Goal: Information Seeking & Learning: Learn about a topic

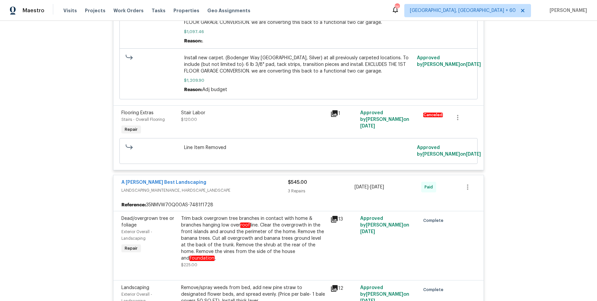
scroll to position [5437, 0]
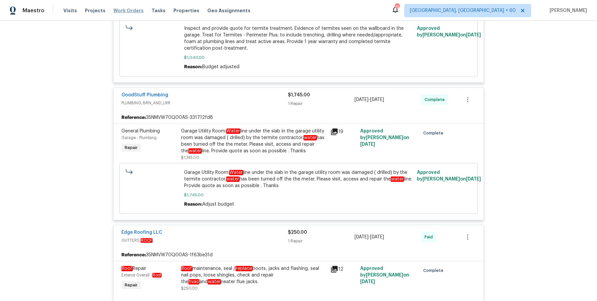
click at [120, 13] on span "Work Orders" at bounding box center [128, 10] width 30 height 7
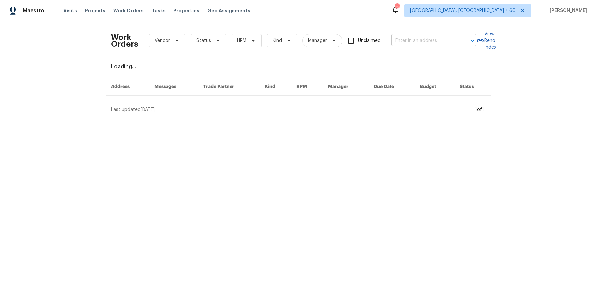
click at [413, 44] on input "text" at bounding box center [424, 41] width 66 height 10
paste input "[STREET_ADDRESS][US_STATE][PERSON_NAME]"
type input "[STREET_ADDRESS][US_STATE][PERSON_NAME]"
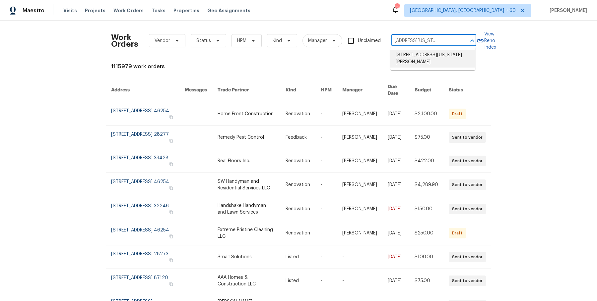
click at [412, 53] on li "[STREET_ADDRESS][US_STATE][PERSON_NAME]" at bounding box center [432, 59] width 85 height 18
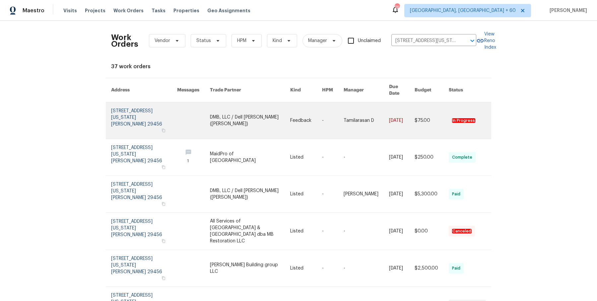
click at [336, 106] on link at bounding box center [333, 120] width 22 height 36
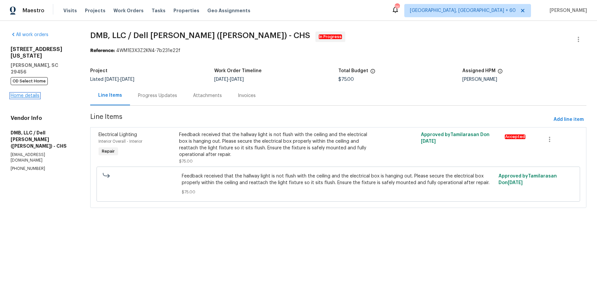
click at [27, 93] on link "Home details" at bounding box center [25, 95] width 29 height 5
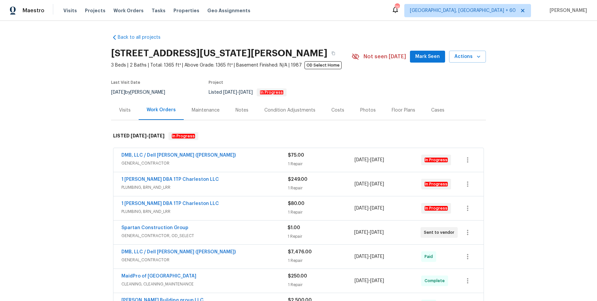
click at [265, 158] on div "DMB, LLC / Dell [PERSON_NAME] ([PERSON_NAME])" at bounding box center [204, 156] width 166 height 8
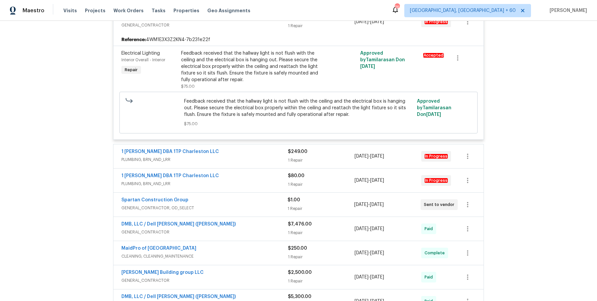
scroll to position [183, 0]
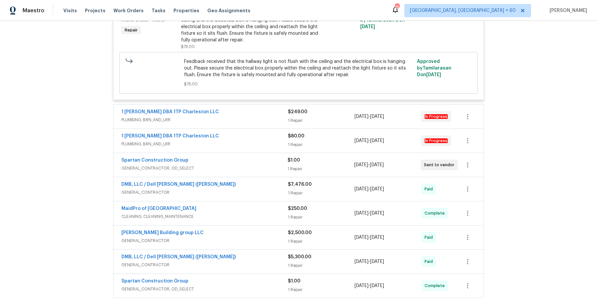
click at [263, 107] on div "1 [PERSON_NAME] DBA 1TP Charleston LLC PLUMBING, BRN_AND_LRR $249.00 1 Repair […" at bounding box center [298, 117] width 370 height 24
click at [262, 114] on div "1 [PERSON_NAME] DBA 1TP Charleston LLC" at bounding box center [204, 113] width 166 height 8
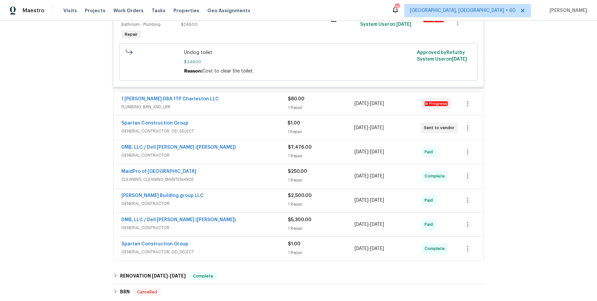
scroll to position [313, 0]
click at [262, 121] on div "Spartan Construction Group" at bounding box center [204, 125] width 166 height 8
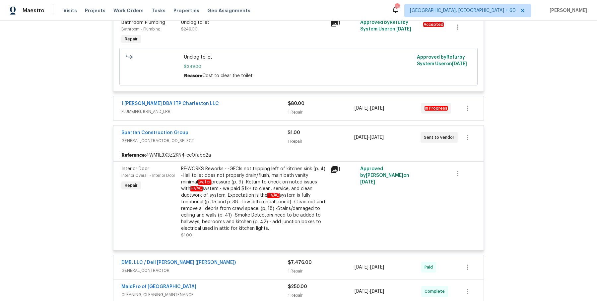
click at [252, 111] on span "PLUMBING, BRN_AND_LRR" at bounding box center [204, 111] width 166 height 7
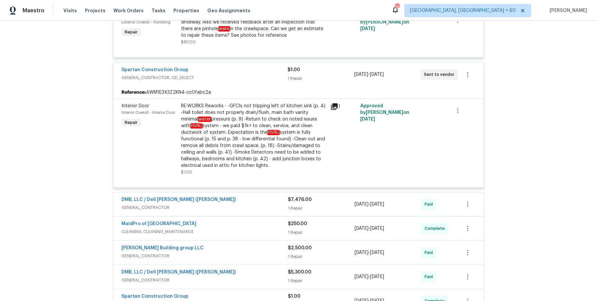
scroll to position [433, 0]
click at [237, 194] on div "DMB, LLC / [PERSON_NAME] ([PERSON_NAME]) GENERAL_CONTRACTOR $7,476.00 1 Repair …" at bounding box center [298, 205] width 370 height 24
click at [236, 198] on div "DMB, LLC / Dell [PERSON_NAME] ([PERSON_NAME])" at bounding box center [204, 201] width 166 height 8
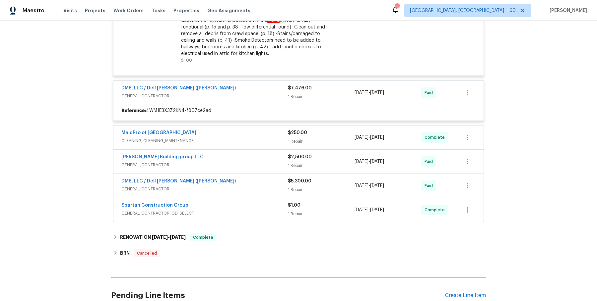
scroll to position [546, 0]
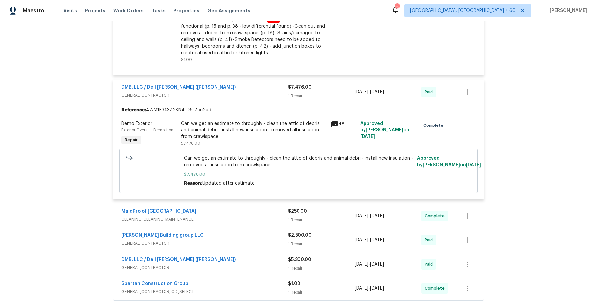
click at [254, 214] on div "MaidPro of [GEOGRAPHIC_DATA]" at bounding box center [204, 212] width 166 height 8
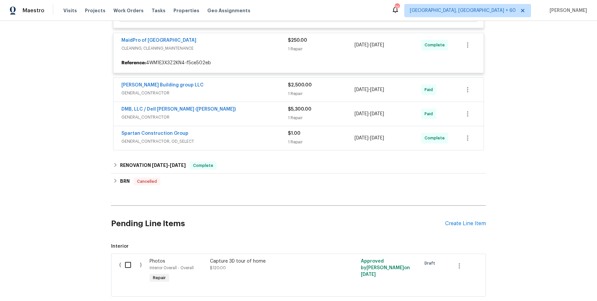
scroll to position [721, 0]
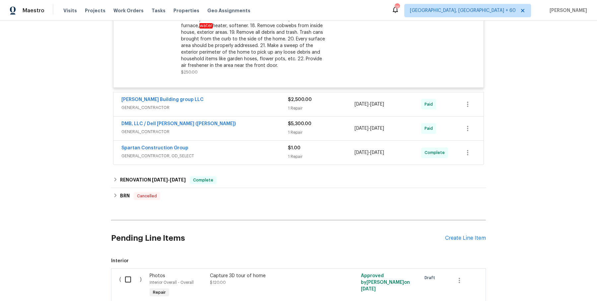
click at [250, 99] on div "[PERSON_NAME] Building group LLC" at bounding box center [204, 100] width 166 height 8
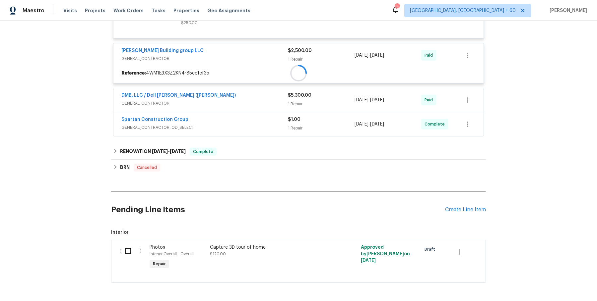
scroll to position [910, 0]
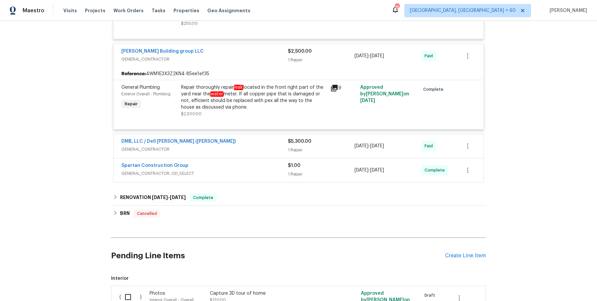
click at [245, 146] on span "GENERAL_CONTRACTOR" at bounding box center [204, 149] width 166 height 7
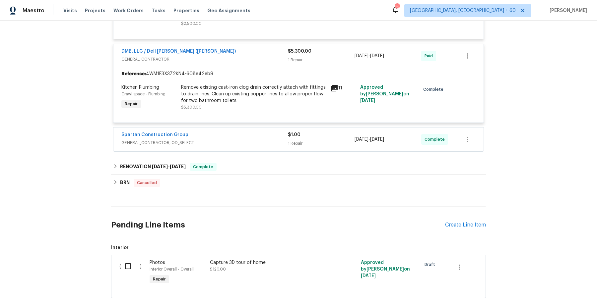
click at [223, 132] on div "Spartan Construction Group" at bounding box center [204, 136] width 166 height 8
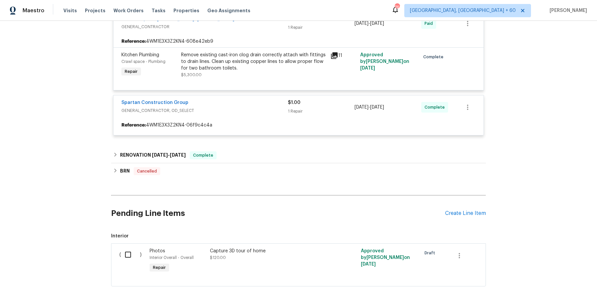
scroll to position [1039, 0]
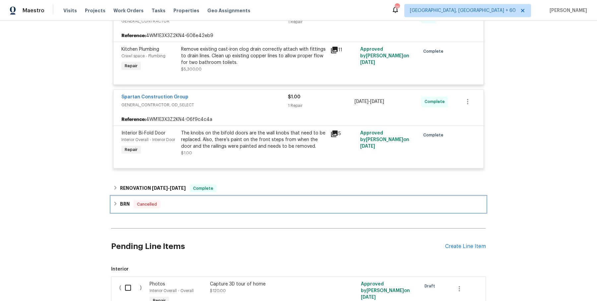
click at [223, 197] on div "BRN Cancelled" at bounding box center [298, 205] width 375 height 16
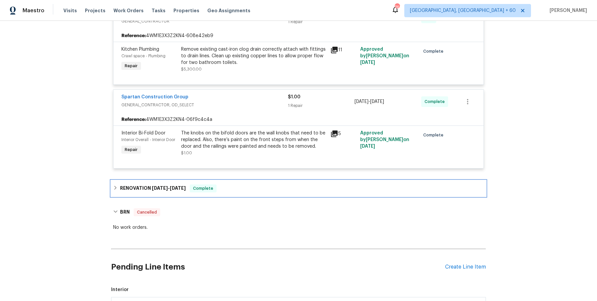
click at [239, 193] on div "RENOVATION [DATE] - [DATE] Complete" at bounding box center [298, 189] width 375 height 16
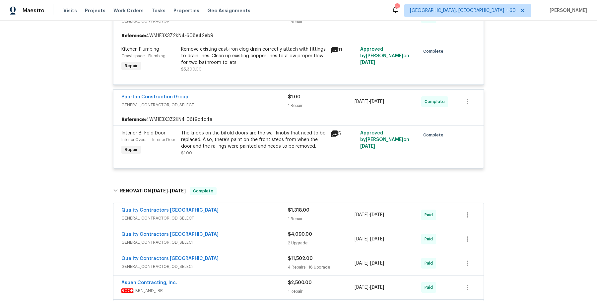
click at [237, 215] on span "GENERAL_CONTRACTOR, OD_SELECT" at bounding box center [204, 218] width 166 height 7
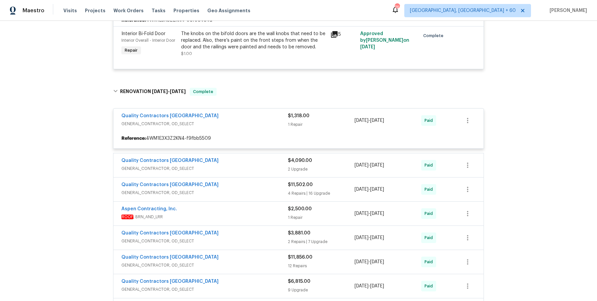
scroll to position [1139, 0]
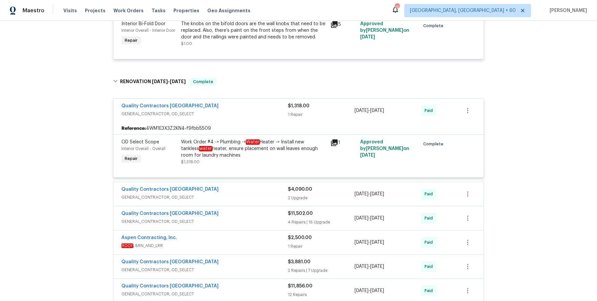
click at [241, 182] on div "Quality Contractors NC GENERAL_CONTRACTOR, OD_SELECT $4,090.00 2 Upgrade [DATE]…" at bounding box center [298, 194] width 370 height 24
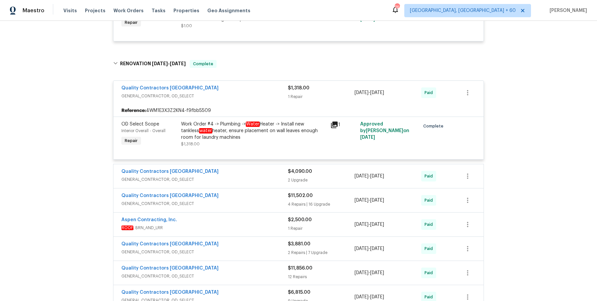
click at [246, 181] on div "Quality Contractors NC GENERAL_CONTRACTOR, OD_SELECT" at bounding box center [204, 176] width 166 height 16
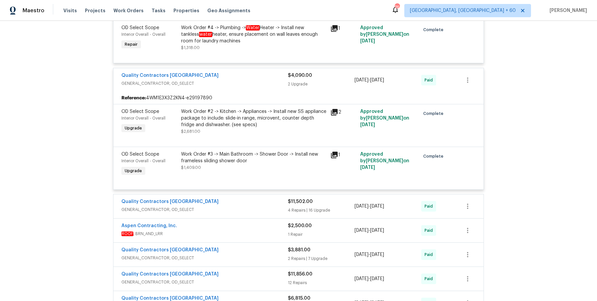
click at [248, 207] on span "GENERAL_CONTRACTOR, OD_SELECT" at bounding box center [204, 210] width 166 height 7
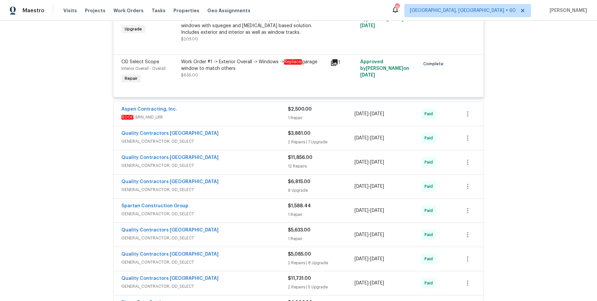
click at [260, 114] on span "ROOF , BRN_AND_LRR" at bounding box center [204, 117] width 166 height 7
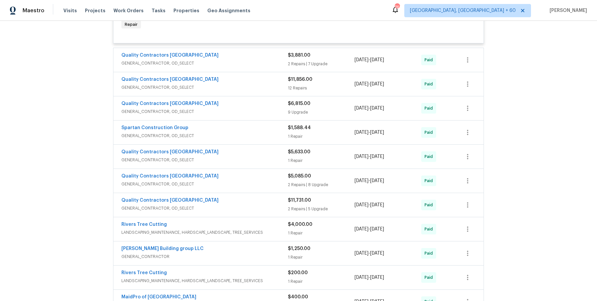
scroll to position [2392, 0]
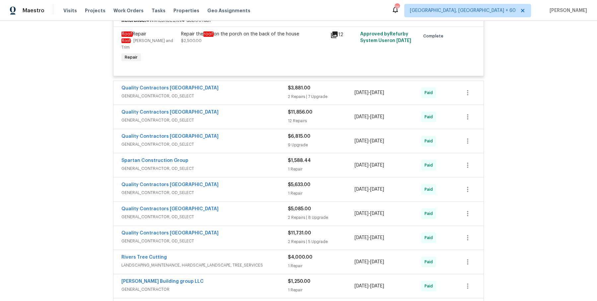
click at [259, 85] on div "Quality Contractors [GEOGRAPHIC_DATA]" at bounding box center [204, 89] width 166 height 8
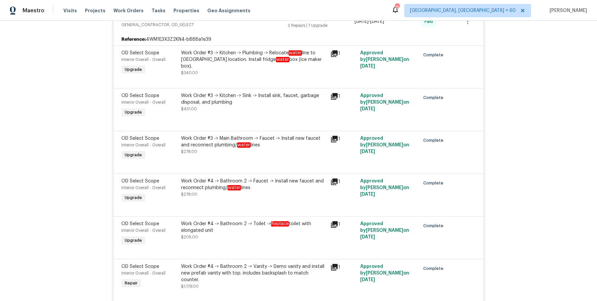
scroll to position [2705, 0]
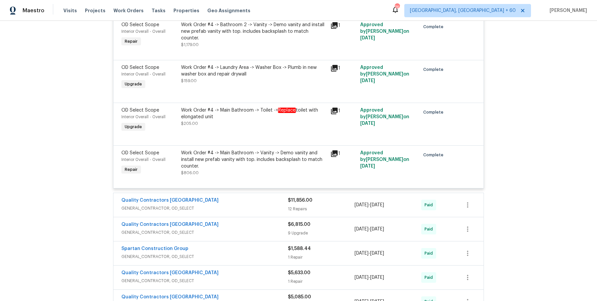
click at [253, 197] on div "Quality Contractors [GEOGRAPHIC_DATA]" at bounding box center [204, 201] width 166 height 8
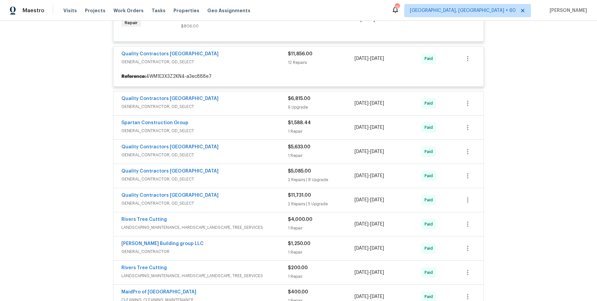
scroll to position [2852, 0]
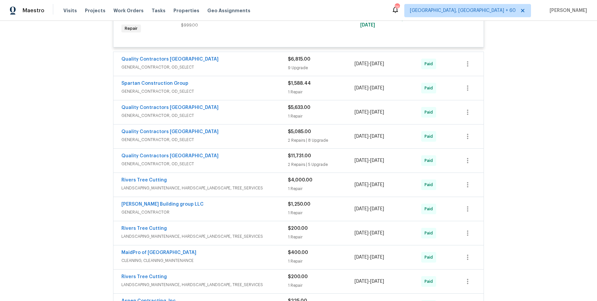
click at [270, 57] on div "Quality Contractors NC GENERAL_CONTRACTOR, OD_SELECT" at bounding box center [204, 64] width 166 height 16
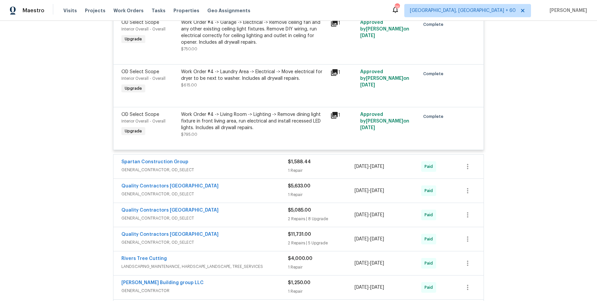
click at [259, 159] on div "Spartan Construction Group" at bounding box center [204, 163] width 166 height 8
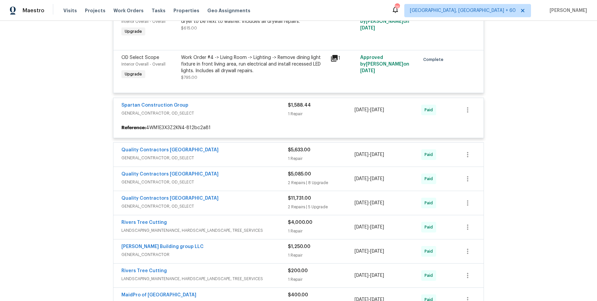
scroll to position [3855, 0]
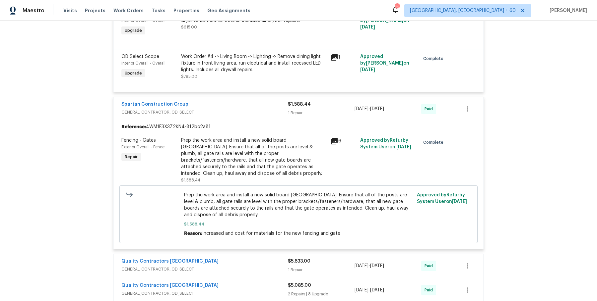
click at [229, 258] on div "Quality Contractors [GEOGRAPHIC_DATA]" at bounding box center [204, 262] width 166 height 8
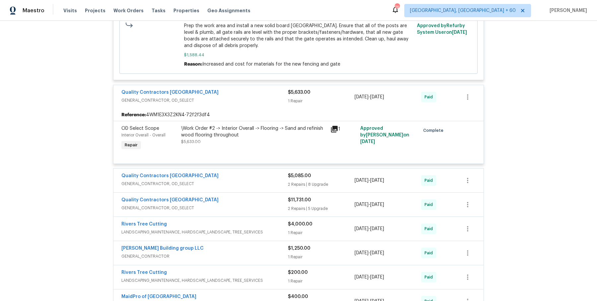
scroll to position [4024, 0]
click at [241, 181] on span "GENERAL_CONTRACTOR, OD_SELECT" at bounding box center [204, 184] width 166 height 7
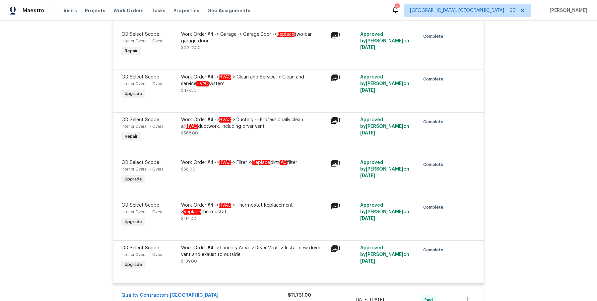
scroll to position [4547, 0]
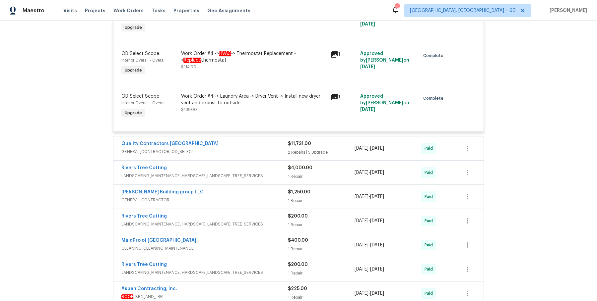
click at [251, 149] on span "GENERAL_CONTRACTOR, OD_SELECT" at bounding box center [204, 152] width 166 height 7
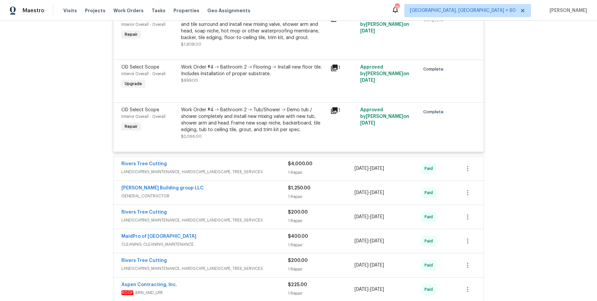
scroll to position [4930, 0]
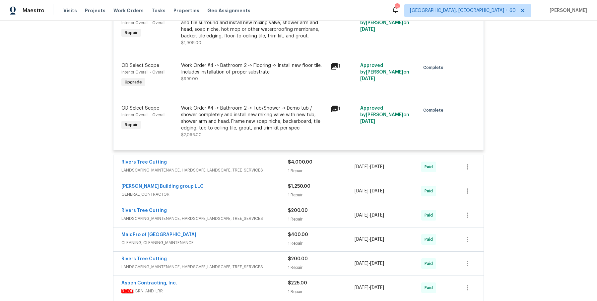
click at [256, 167] on span "LANDSCAPING_MAINTENANCE, HARDSCAPE_LANDSCAPE, TREE_SERVICES" at bounding box center [204, 170] width 166 height 7
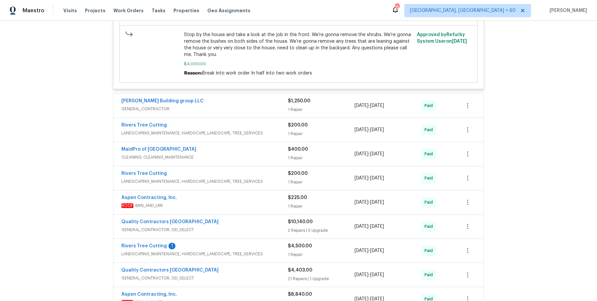
click at [263, 106] on span "GENERAL_CONTRACTOR" at bounding box center [204, 109] width 166 height 7
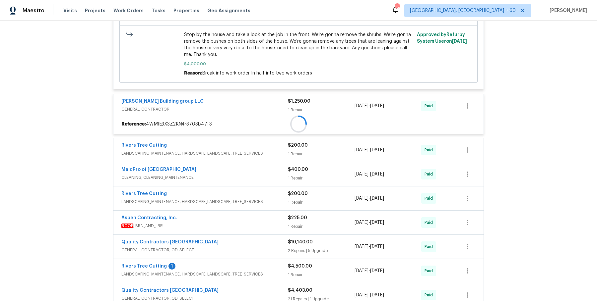
scroll to position [5323, 0]
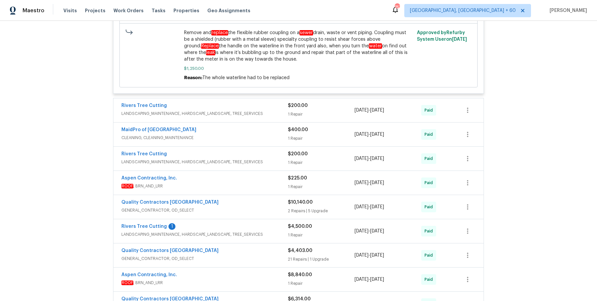
click at [265, 102] on div "Rivers Tree Cutting" at bounding box center [204, 106] width 166 height 8
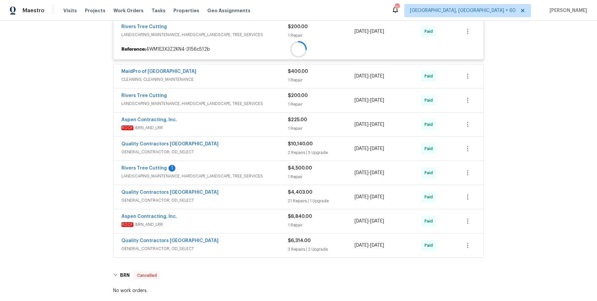
scroll to position [5504, 0]
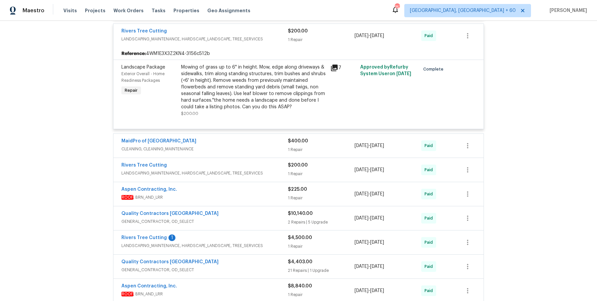
click at [260, 138] on div "MaidPro of [GEOGRAPHIC_DATA]" at bounding box center [204, 142] width 166 height 8
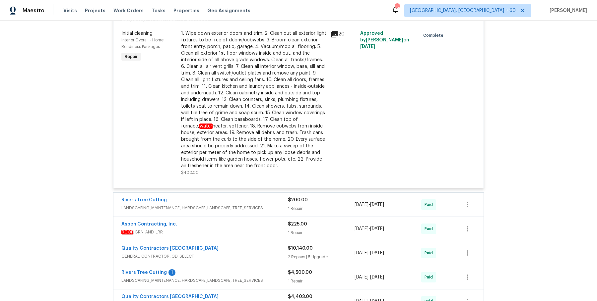
click at [270, 205] on span "LANDSCAPING_MAINTENANCE, HARDSCAPE_LANDSCAPE, TREE_SERVICES" at bounding box center [204, 208] width 166 height 7
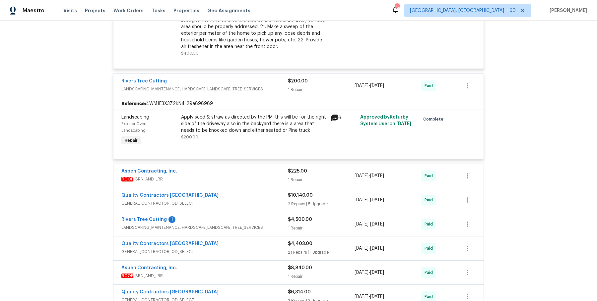
scroll to position [5771, 0]
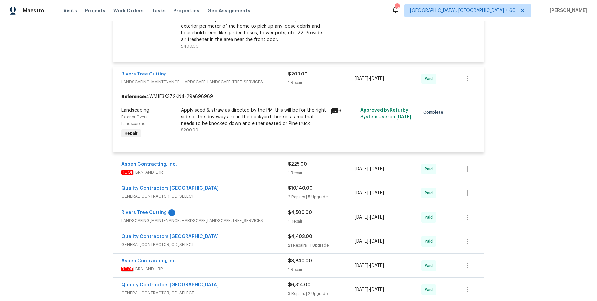
click at [271, 158] on div "Aspen Contracting, Inc. ROOF , BRN_AND_LRR $225.00 1 Repair [DATE] - [DATE] Paid" at bounding box center [298, 169] width 370 height 24
click at [272, 169] on span "ROOF , BRN_AND_LRR" at bounding box center [204, 172] width 166 height 7
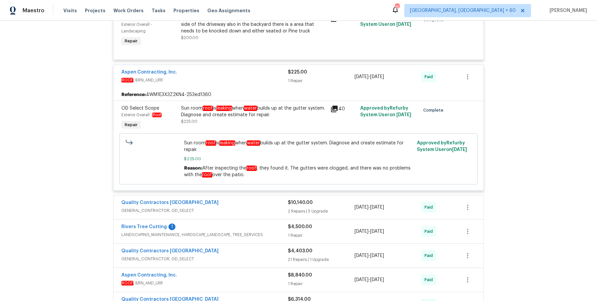
click at [273, 200] on div "Quality Contractors NC GENERAL_CONTRACTOR, OD_SELECT" at bounding box center [204, 208] width 166 height 16
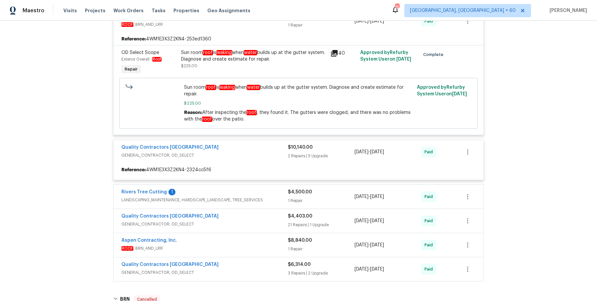
scroll to position [5920, 0]
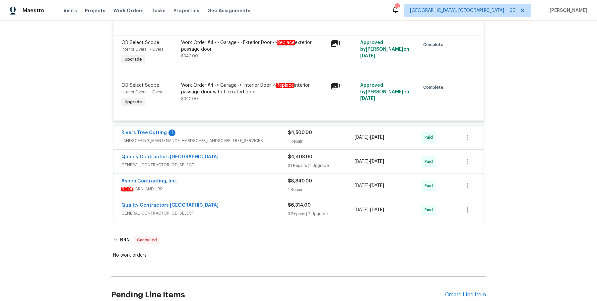
click at [272, 130] on div "Rivers Tree Cutting 1" at bounding box center [204, 134] width 166 height 8
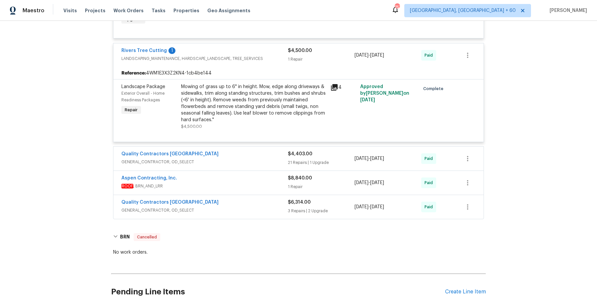
scroll to position [6356, 0]
click at [272, 159] on span "GENERAL_CONTRACTOR, OD_SELECT" at bounding box center [204, 162] width 166 height 7
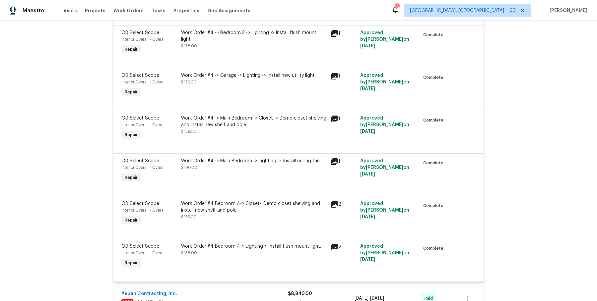
scroll to position [7402, 0]
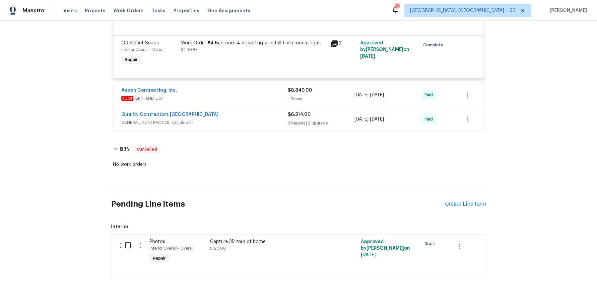
click at [264, 87] on div "Aspen Contracting, Inc." at bounding box center [204, 91] width 166 height 8
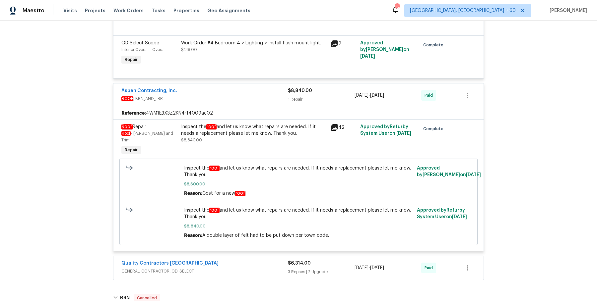
scroll to position [7425, 0]
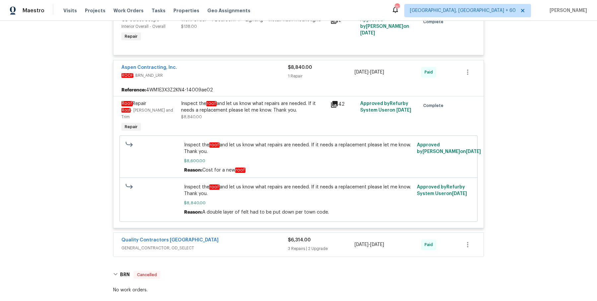
click at [262, 233] on div "Quality Contractors NC GENERAL_CONTRACTOR, OD_SELECT $6,314.00 3 Repairs | 2 Up…" at bounding box center [298, 245] width 370 height 24
click at [261, 237] on div "Quality Contractors [GEOGRAPHIC_DATA]" at bounding box center [204, 241] width 166 height 8
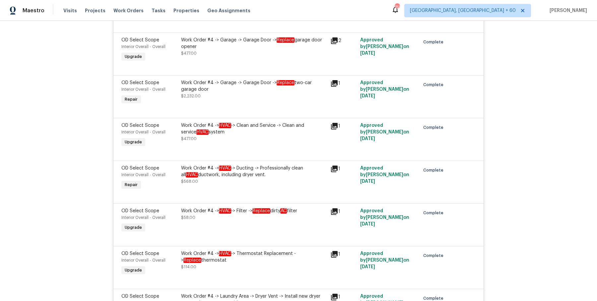
scroll to position [4251, 0]
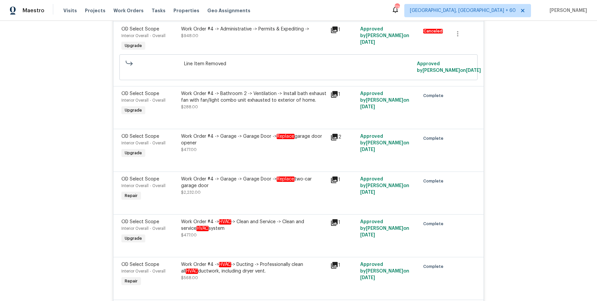
click at [123, 10] on span "Work Orders" at bounding box center [128, 10] width 30 height 7
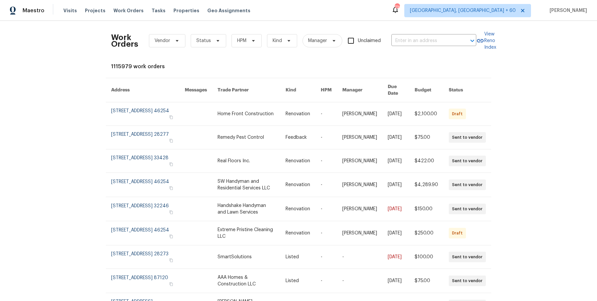
click at [439, 32] on div "Work Orders Vendor Status HPM Kind Manager Unclaimed ​" at bounding box center [293, 40] width 365 height 29
click at [434, 42] on input "text" at bounding box center [424, 41] width 66 height 10
paste input "[STREET_ADDRESS]"
type input "[STREET_ADDRESS]"
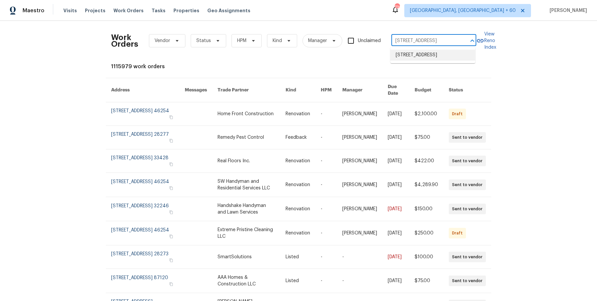
click at [425, 57] on li "[STREET_ADDRESS]" at bounding box center [432, 55] width 85 height 11
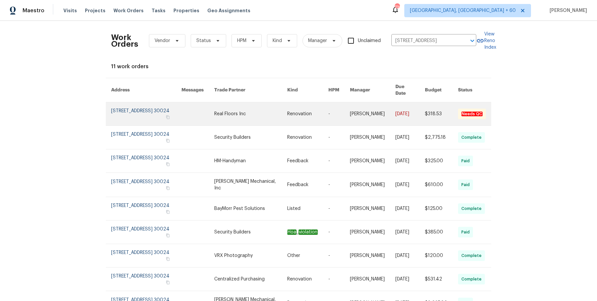
click at [258, 109] on link at bounding box center [250, 113] width 73 height 23
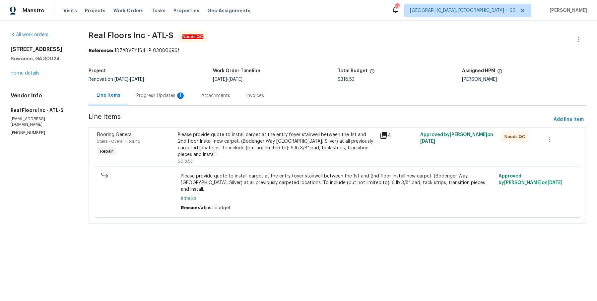
click at [33, 77] on div "All work orders [STREET_ADDRESS] Home details Vendor Info Real Floors Inc - ATL…" at bounding box center [42, 83] width 62 height 104
click at [34, 74] on link "Home details" at bounding box center [25, 73] width 29 height 5
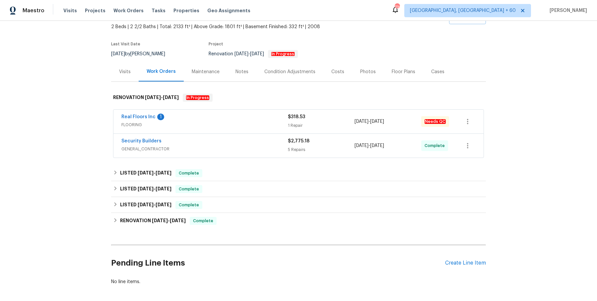
scroll to position [42, 0]
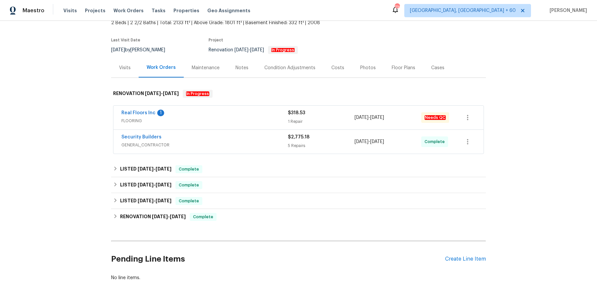
click at [218, 120] on span "FLOORING" at bounding box center [204, 121] width 166 height 7
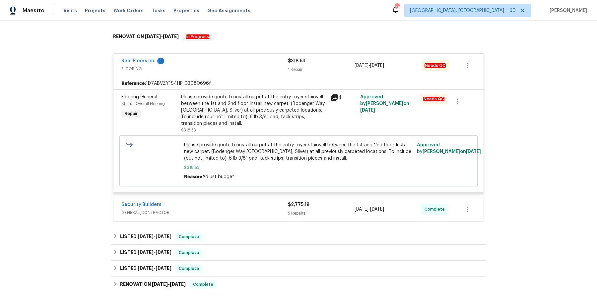
scroll to position [106, 0]
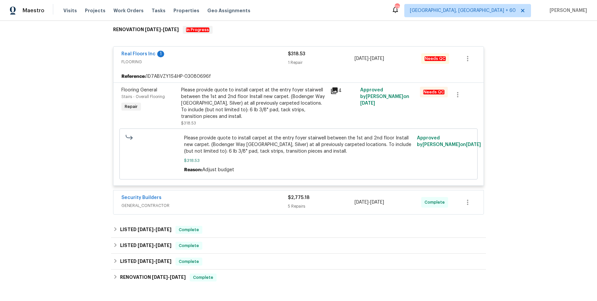
click at [224, 216] on div "Back to all projects [STREET_ADDRESS] 2 Beds | 2 2/2 Baths | Total: 2133 ft² | …" at bounding box center [298, 134] width 375 height 425
click at [227, 210] on div "Security Builders GENERAL_CONTRACTOR $2,775.18 5 Repairs [DATE] - [DATE] Comple…" at bounding box center [298, 203] width 370 height 24
click at [228, 203] on span "GENERAL_CONTRACTOR" at bounding box center [204, 206] width 166 height 7
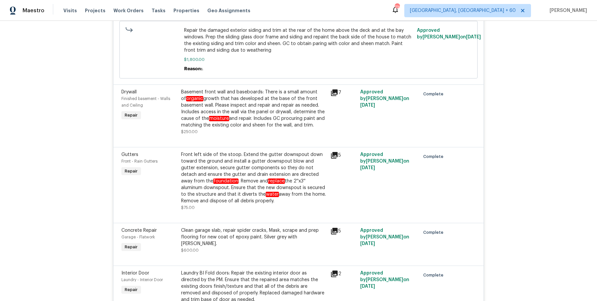
scroll to position [562, 0]
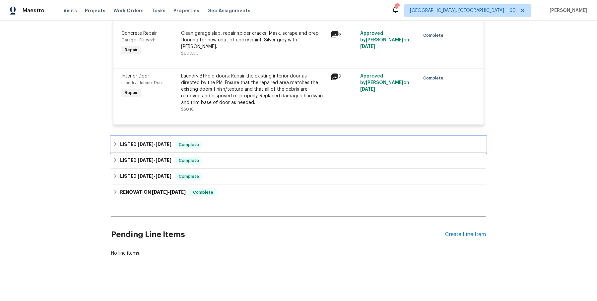
click at [245, 142] on div "LISTED [DATE] - [DATE] Complete" at bounding box center [298, 145] width 371 height 8
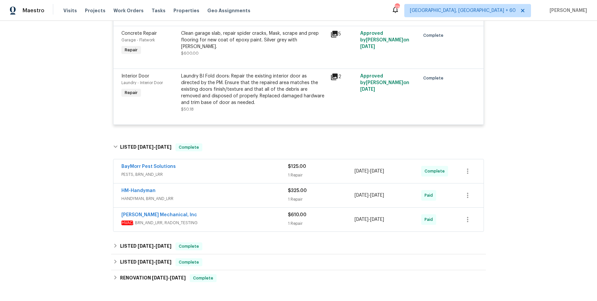
click at [243, 172] on span "PESTS, BRN_AND_LRR" at bounding box center [204, 174] width 166 height 7
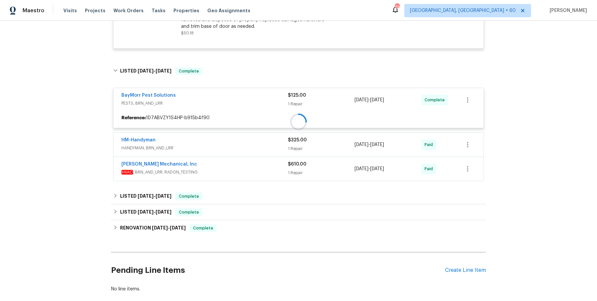
scroll to position [673, 0]
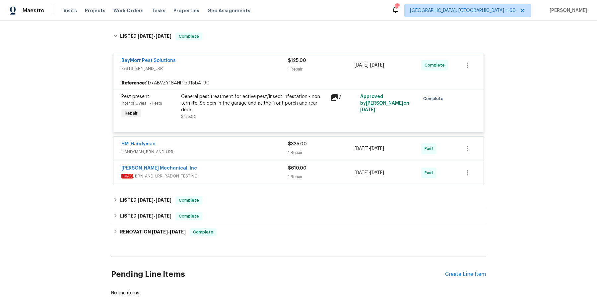
click at [242, 157] on div "HM-Handyman HANDYMAN, BRN_AND_LRR $325.00 1 Repair [DATE] - [DATE] Paid" at bounding box center [298, 149] width 370 height 24
click at [242, 153] on span "HANDYMAN, BRN_AND_LRR" at bounding box center [204, 152] width 166 height 7
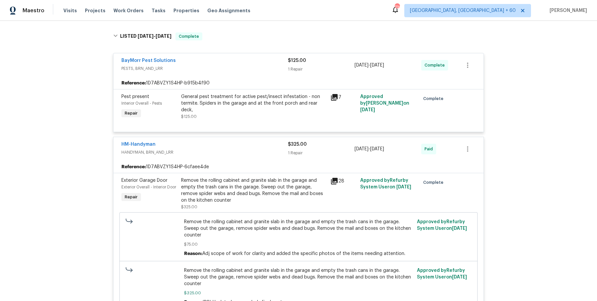
click at [251, 156] on div "HM-Handyman HANDYMAN, BRN_AND_LRR $325.00 1 Repair [DATE] - [DATE] Paid" at bounding box center [298, 149] width 370 height 24
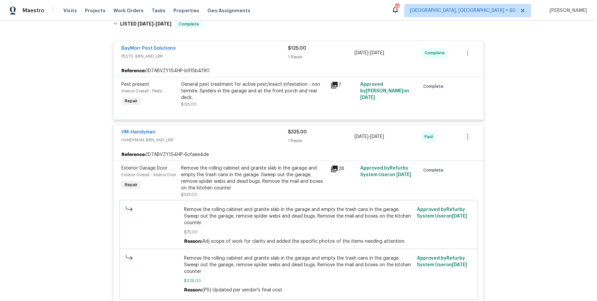
scroll to position [861, 0]
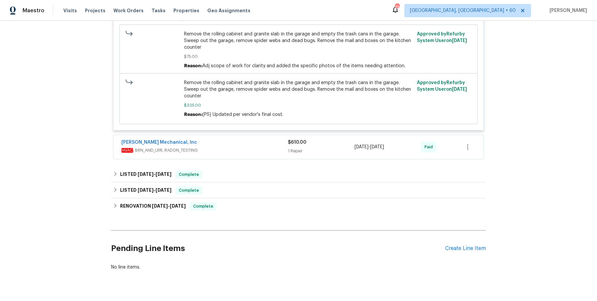
click at [254, 139] on div "[PERSON_NAME] Mechanical, Inc" at bounding box center [204, 143] width 166 height 8
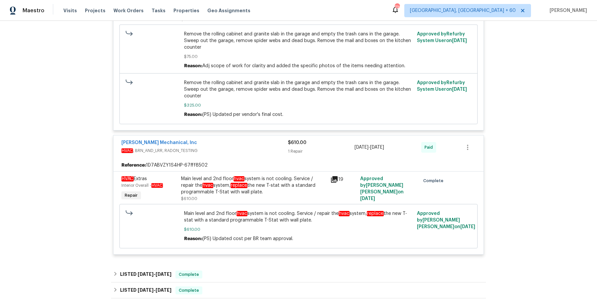
scroll to position [936, 0]
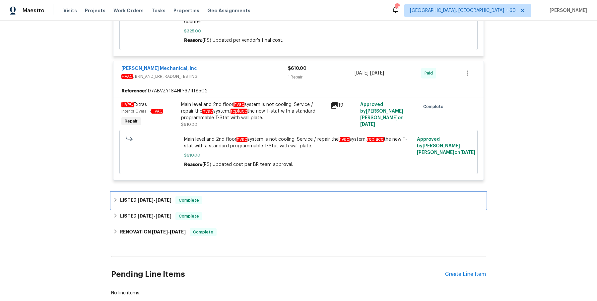
click at [241, 197] on div "LISTED [DATE] - [DATE] Complete" at bounding box center [298, 201] width 371 height 8
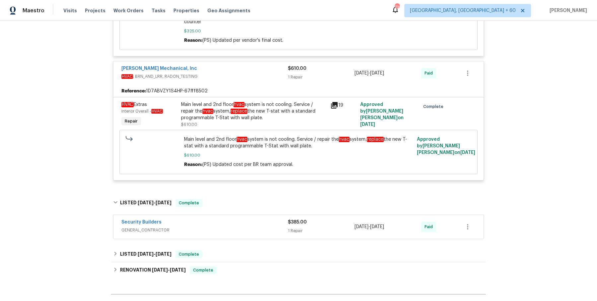
click at [232, 219] on div "Security Builders" at bounding box center [204, 223] width 166 height 8
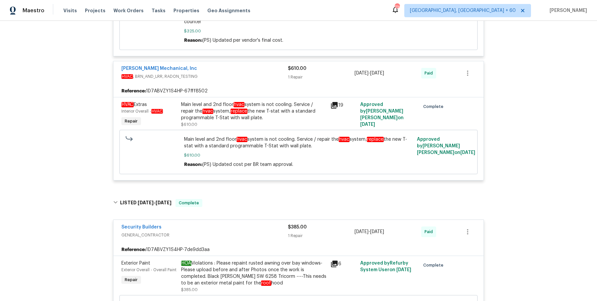
scroll to position [1118, 0]
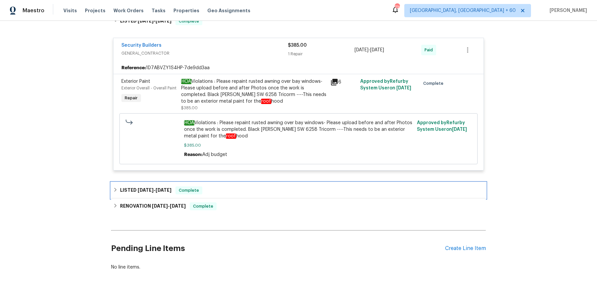
click at [251, 187] on div "LISTED [DATE] - [DATE] Complete" at bounding box center [298, 191] width 371 height 8
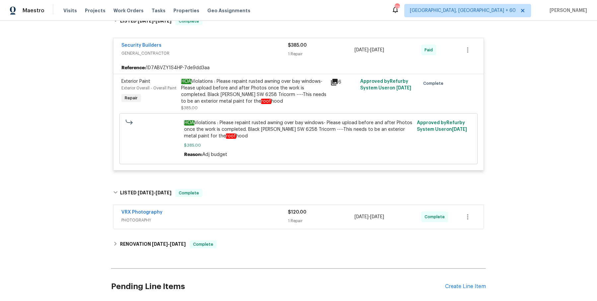
click at [237, 209] on div "VRX Photography" at bounding box center [204, 213] width 166 height 8
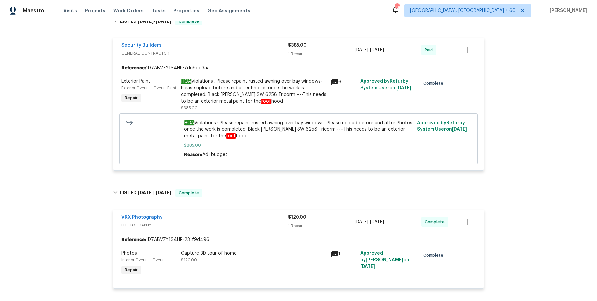
scroll to position [1220, 0]
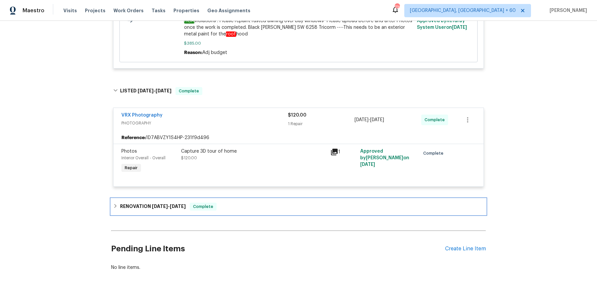
click at [227, 203] on div "RENOVATION [DATE] - [DATE] Complete" at bounding box center [298, 207] width 371 height 8
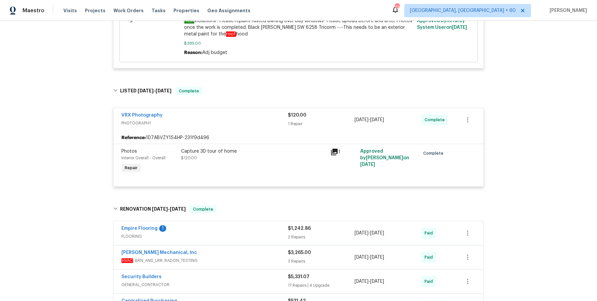
click at [238, 221] on div "Empire Flooring 1 FLOORING $1,242.86 2 Repairs [DATE] - [DATE] Paid" at bounding box center [298, 233] width 370 height 24
click at [238, 233] on span "FLOORING" at bounding box center [204, 236] width 166 height 7
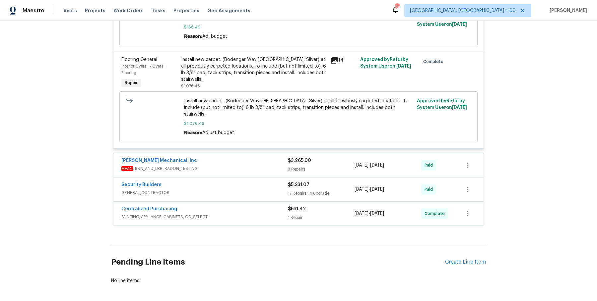
scroll to position [1519, 0]
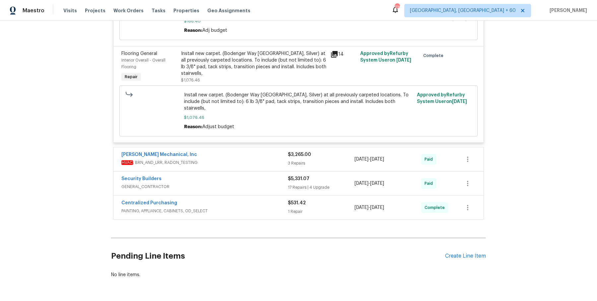
click at [272, 152] on div "[PERSON_NAME] Mechanical, Inc" at bounding box center [204, 156] width 166 height 8
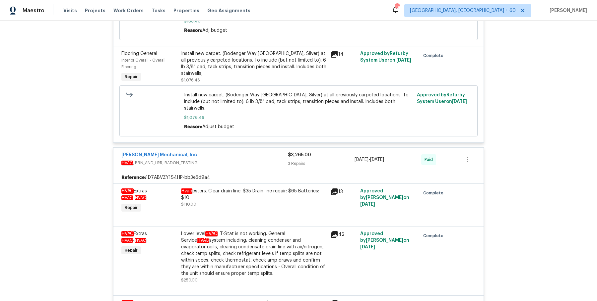
scroll to position [1698, 0]
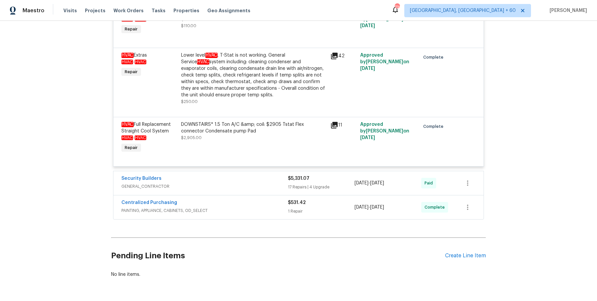
click at [256, 175] on div "Security Builders" at bounding box center [204, 179] width 166 height 8
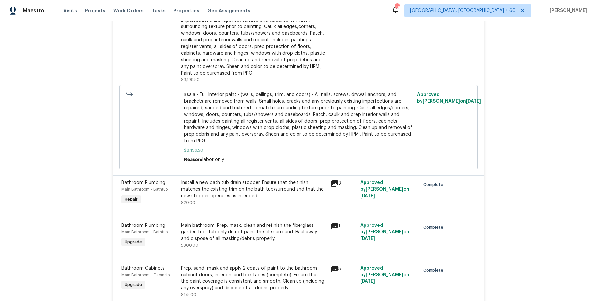
scroll to position [3096, 0]
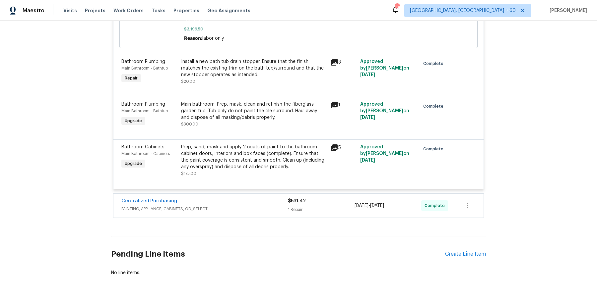
click at [264, 198] on div "Centralized Purchasing" at bounding box center [204, 202] width 166 height 8
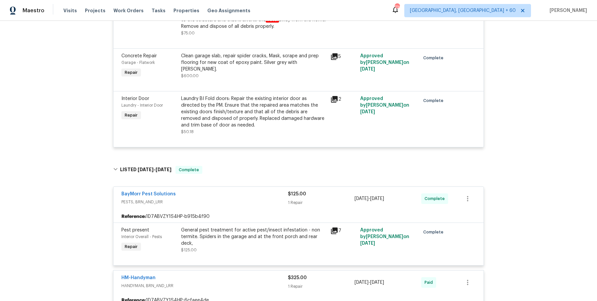
scroll to position [0, 0]
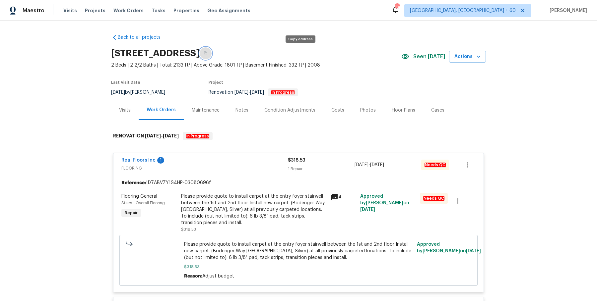
click at [208, 53] on icon "button" at bounding box center [206, 53] width 4 height 4
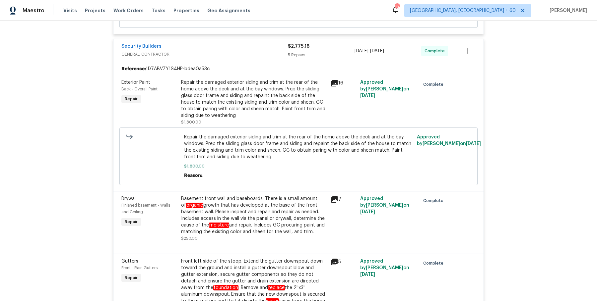
scroll to position [284, 0]
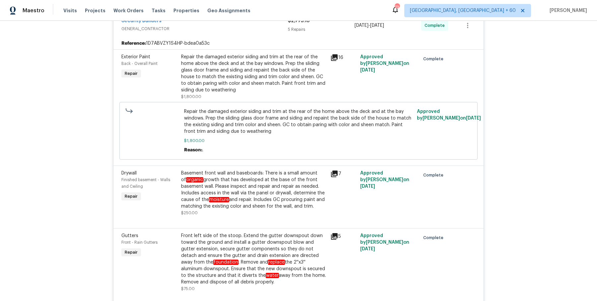
click at [248, 184] on div "Basement front wall and baseboards: There is a small amount of organic growth t…" at bounding box center [253, 190] width 145 height 40
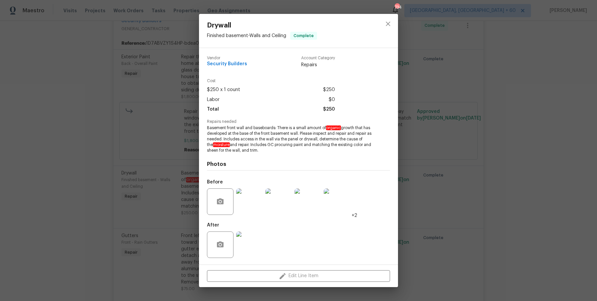
drag, startPoint x: 206, startPoint y: 128, endPoint x: 306, endPoint y: 153, distance: 103.2
click at [306, 153] on div "Vendor Security Builders Account Category Repairs Cost $250 x 1 count $250 Labo…" at bounding box center [298, 156] width 199 height 217
copy span "Basement front wall and baseboards: There is a small amount of organic growth t…"
click at [229, 107] on div "Total $250" at bounding box center [271, 110] width 128 height 10
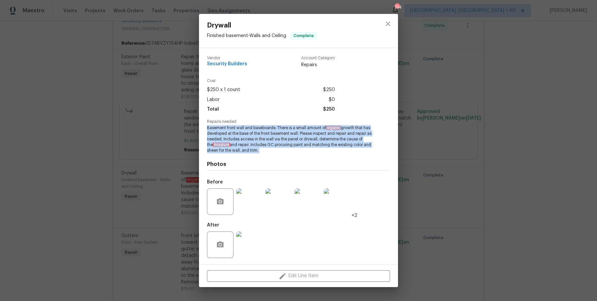
drag, startPoint x: 205, startPoint y: 128, endPoint x: 348, endPoint y: 156, distance: 145.3
click at [348, 156] on div "Vendor Security Builders Account Category Repairs Cost $250 x 1 count $250 Labo…" at bounding box center [298, 156] width 199 height 217
copy span "Basement front wall and baseboards: There is a small amount of organic growth t…"
click at [284, 154] on div "Photos Before +2 After" at bounding box center [298, 207] width 183 height 109
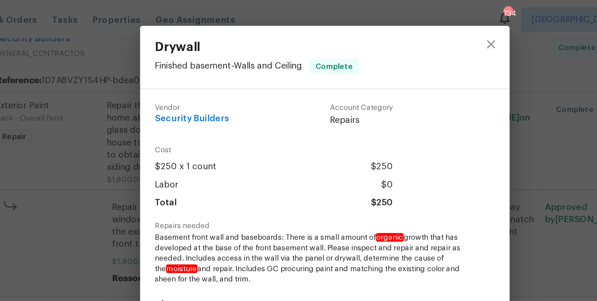
click at [245, 38] on div "Drywall Finished basement - Walls and Ceiling Complete" at bounding box center [262, 31] width 126 height 34
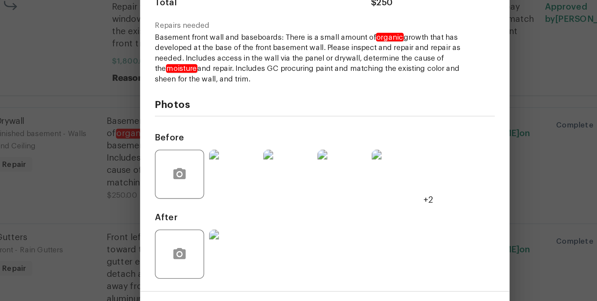
click at [251, 207] on img at bounding box center [249, 202] width 27 height 27
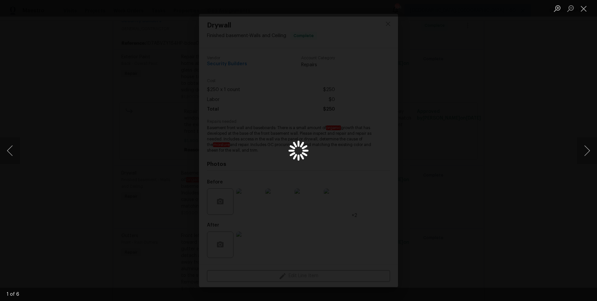
click at [537, 95] on div "Lightbox" at bounding box center [298, 150] width 597 height 301
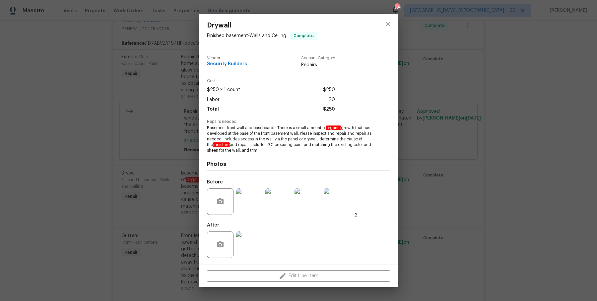
click at [250, 244] on img at bounding box center [249, 245] width 27 height 27
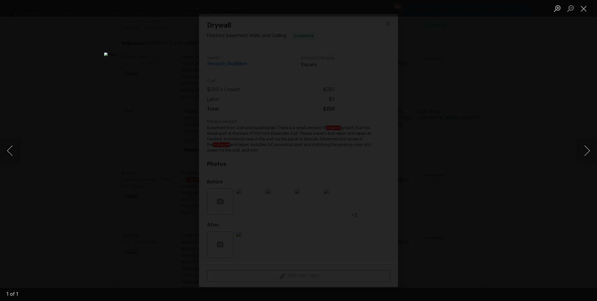
click at [500, 95] on div "Lightbox" at bounding box center [298, 150] width 597 height 301
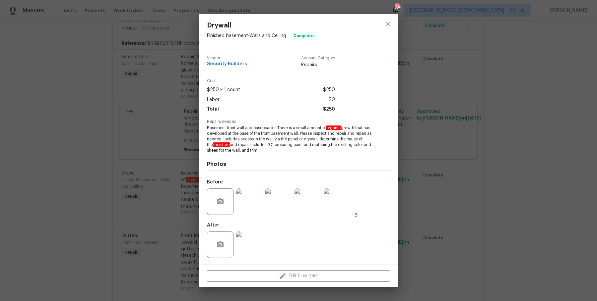
click at [305, 211] on img at bounding box center [307, 202] width 27 height 27
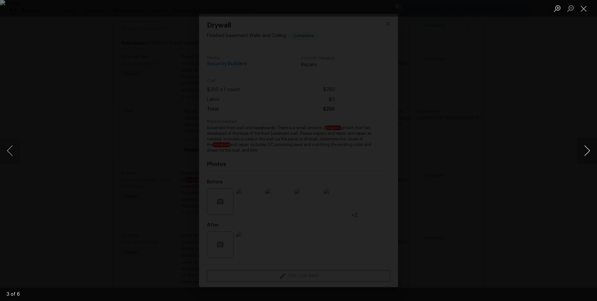
click at [589, 154] on button "Next image" at bounding box center [587, 151] width 20 height 27
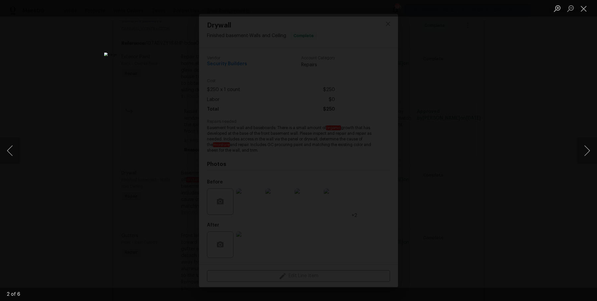
click at [471, 67] on div "Lightbox" at bounding box center [298, 150] width 597 height 301
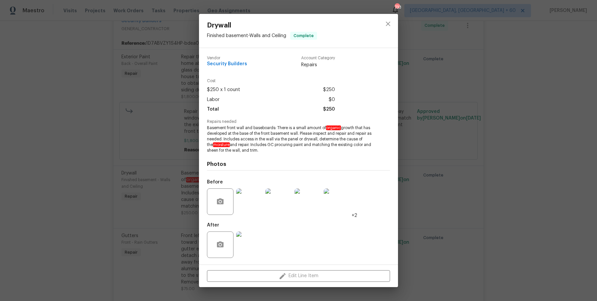
drag, startPoint x: 443, startPoint y: 169, endPoint x: 437, endPoint y: 170, distance: 6.1
click at [443, 169] on div "Drywall Finished basement - Walls and Ceiling Complete Vendor Security Builders…" at bounding box center [298, 150] width 597 height 301
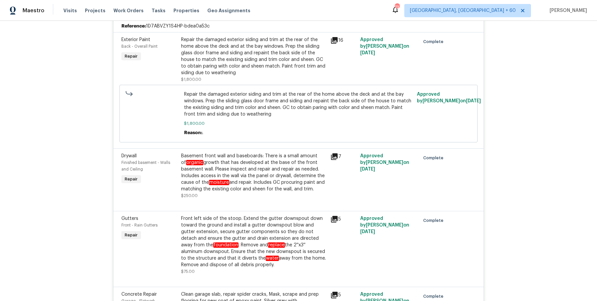
scroll to position [303, 0]
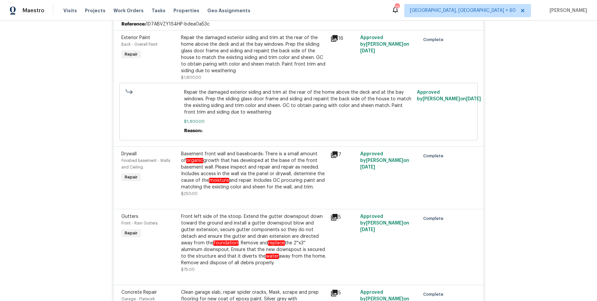
click at [402, 165] on div "Approved by [PERSON_NAME] on [DATE]" at bounding box center [388, 174] width 60 height 50
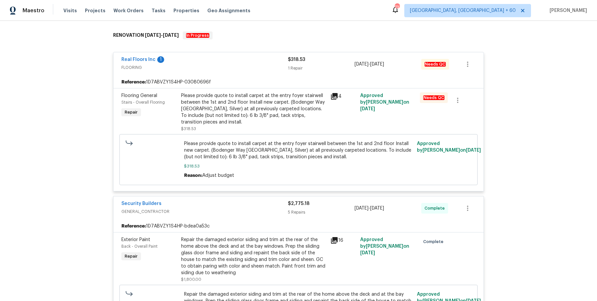
scroll to position [76, 0]
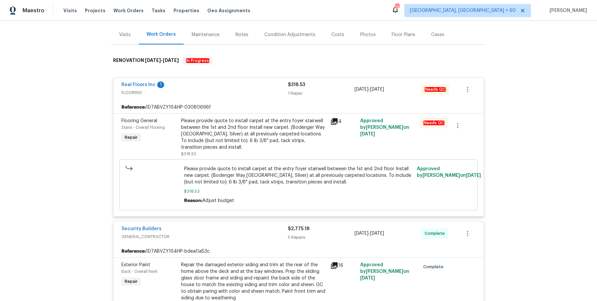
click at [247, 139] on div "Please provide quote to install carpet at the entry foyer stairwell between the…" at bounding box center [253, 134] width 145 height 33
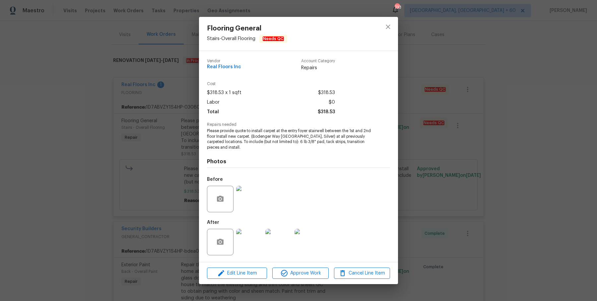
click at [449, 201] on div "Flooring General Stairs - Overall Flooring Needs QC Vendor Real Floors Inc Acco…" at bounding box center [298, 150] width 597 height 301
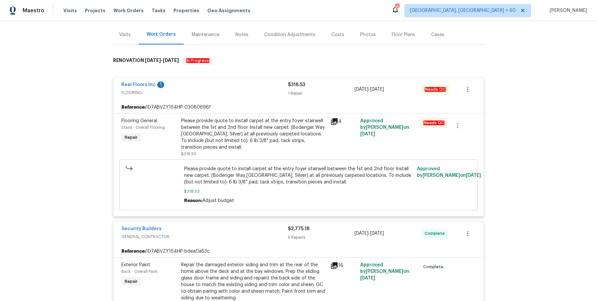
scroll to position [0, 0]
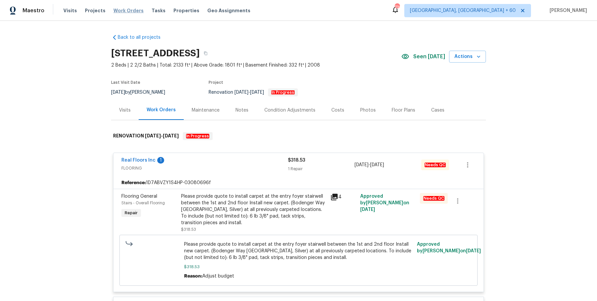
click at [131, 11] on span "Work Orders" at bounding box center [128, 10] width 30 height 7
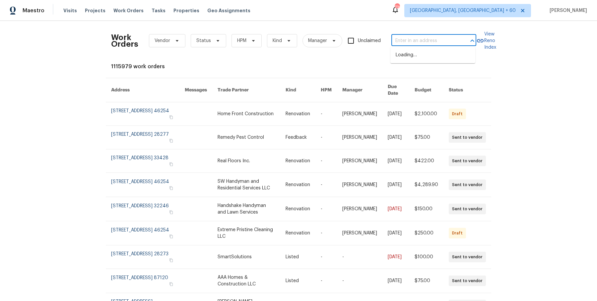
click at [405, 40] on input "text" at bounding box center [424, 41] width 66 height 10
paste input "[STREET_ADDRESS][PERSON_NAME]"
type input "[STREET_ADDRESS][PERSON_NAME]"
click at [412, 58] on li "[STREET_ADDRESS][PERSON_NAME]" at bounding box center [432, 59] width 85 height 18
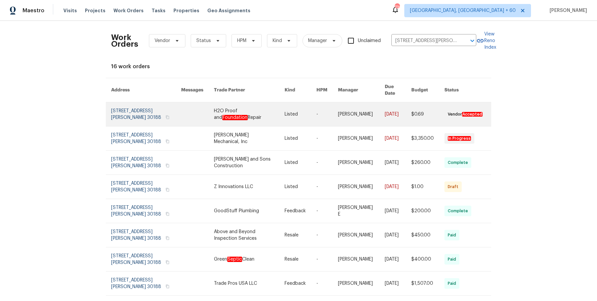
click at [367, 110] on link at bounding box center [361, 114] width 47 height 24
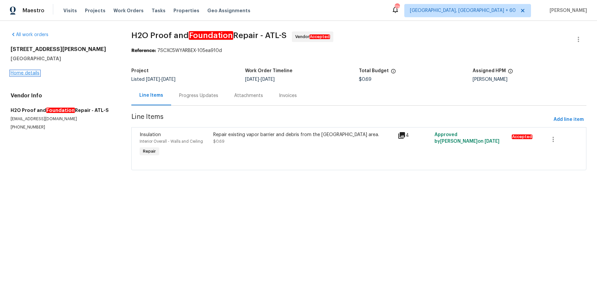
click at [35, 75] on link "Home details" at bounding box center [25, 73] width 29 height 5
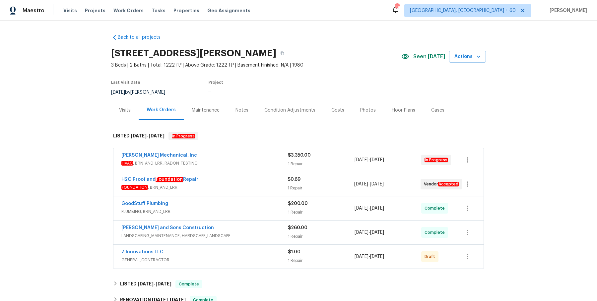
click at [244, 155] on div "[PERSON_NAME] Mechanical, Inc" at bounding box center [204, 156] width 166 height 8
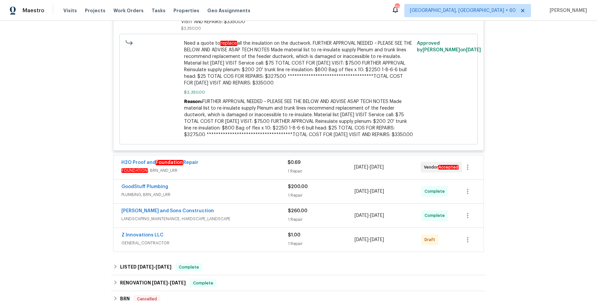
scroll to position [246, 0]
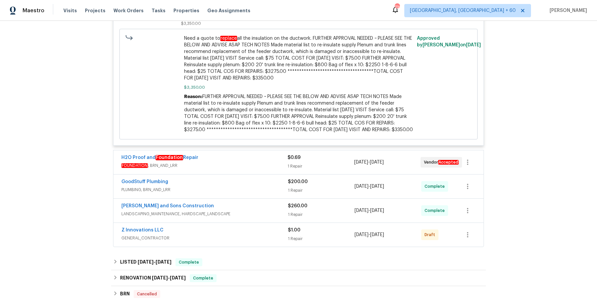
click at [244, 169] on div "H2O Proof and Foundation Repair FOUNDATION , BRN_AND_LRR" at bounding box center [204, 163] width 166 height 16
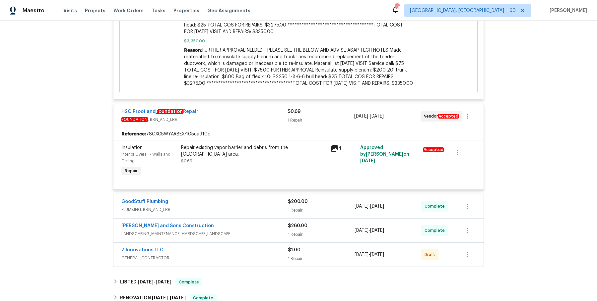
click at [270, 205] on div "GoodStuff Plumbing" at bounding box center [204, 203] width 166 height 8
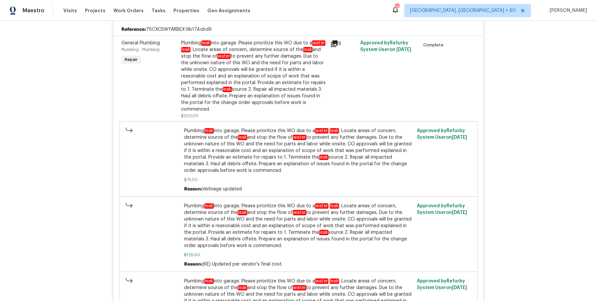
scroll to position [744, 0]
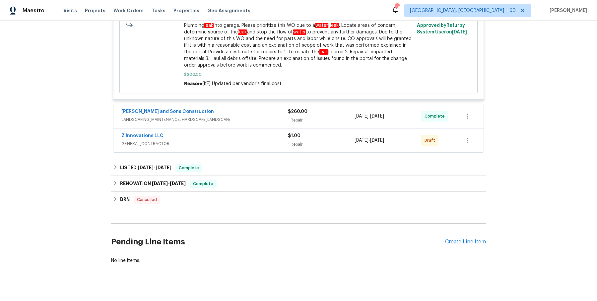
click at [238, 116] on span "LANDSCAPING_MAINTENANCE, HARDSCAPE_LANDSCAPE" at bounding box center [204, 119] width 166 height 7
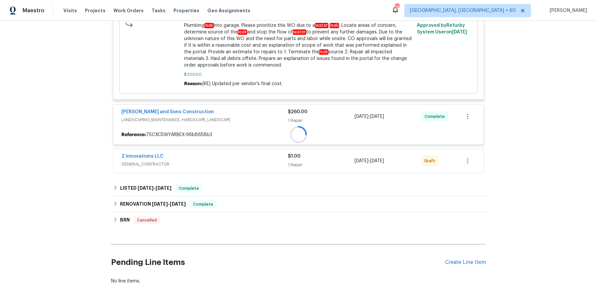
scroll to position [765, 0]
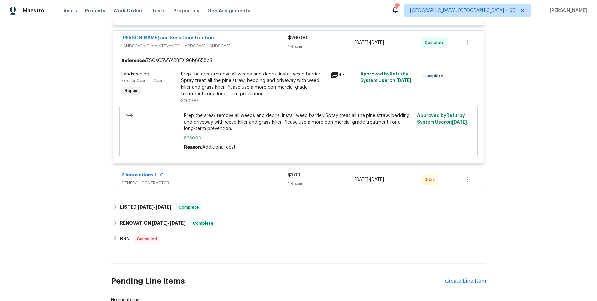
click at [225, 180] on span "GENERAL_CONTRACTOR" at bounding box center [204, 183] width 166 height 7
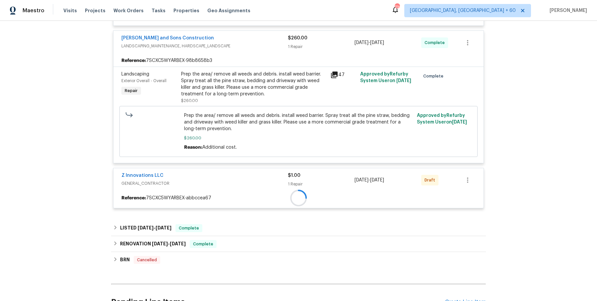
scroll to position [878, 0]
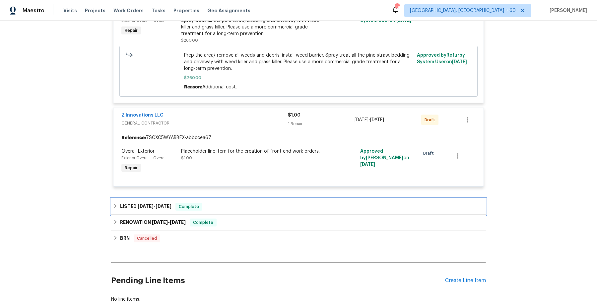
click at [217, 203] on div "LISTED [DATE] - [DATE] Complete" at bounding box center [298, 207] width 371 height 8
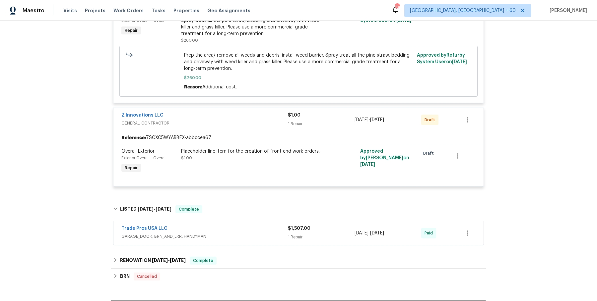
click at [217, 233] on span "GARAGE_DOOR, BRN_AND_LRR, HANDYMAN" at bounding box center [204, 236] width 166 height 7
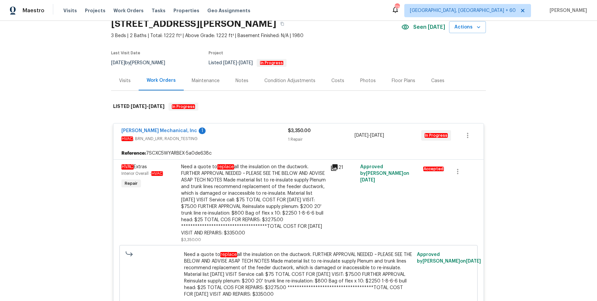
scroll to position [0, 0]
